Goal: Navigation & Orientation: Find specific page/section

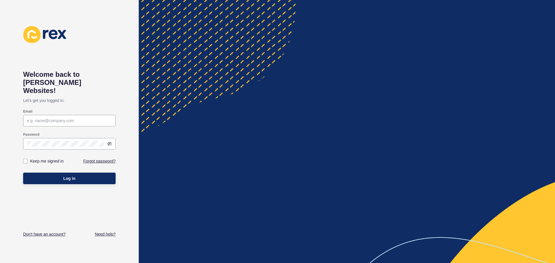
drag, startPoint x: 367, startPoint y: 57, endPoint x: 55, endPoint y: 105, distance: 315.5
click at [55, 109] on div "Email" at bounding box center [69, 111] width 92 height 5
click at [55, 115] on div at bounding box center [69, 121] width 92 height 12
click at [54, 118] on input "Email" at bounding box center [69, 121] width 85 height 6
type input "[PERSON_NAME][EMAIL_ADDRESS][DOMAIN_NAME]"
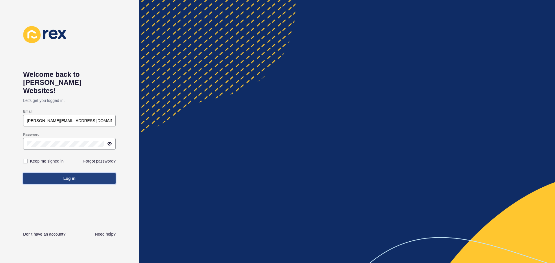
click at [69, 176] on span "Log in" at bounding box center [69, 179] width 12 height 6
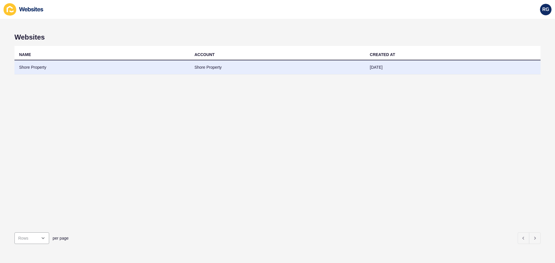
click at [40, 68] on td "Shore Property" at bounding box center [101, 67] width 175 height 14
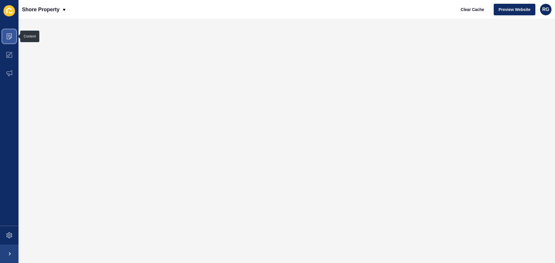
click at [10, 37] on icon at bounding box center [9, 37] width 6 height 6
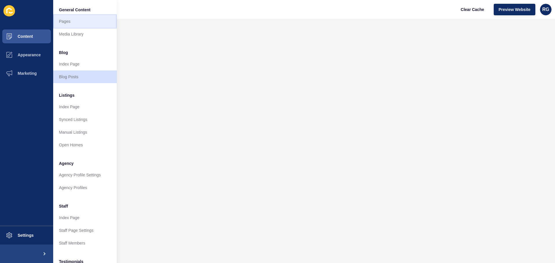
click at [71, 22] on link "Pages" at bounding box center [85, 21] width 64 height 13
